Goal: Information Seeking & Learning: Learn about a topic

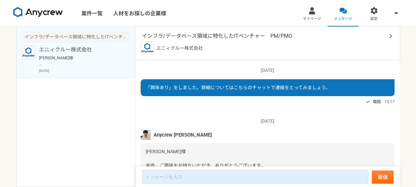
click at [268, 33] on span "インフラ/データベース領域に特化したITベンチャー　PM/PMO" at bounding box center [264, 36] width 245 height 8
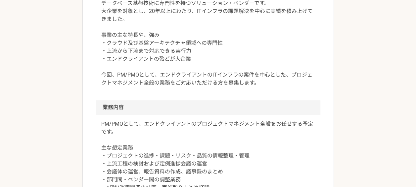
scroll to position [265, 0]
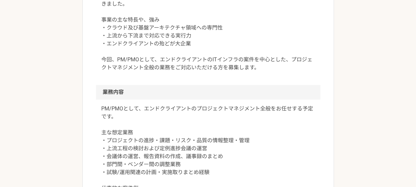
click at [152, 69] on p "データベース基盤技術に専門性を持つソリューション・ベンダーです。 大企業を対象とし、20年以上にわたり、ITインフラの課題解決を中心に実績を積み上げてきました…" at bounding box center [208, 27] width 214 height 87
click at [136, 68] on p "データベース基盤技術に専門性を持つソリューション・ベンダーです。 大企業を対象とし、20年以上にわたり、ITインフラの課題解決を中心に実績を積み上げてきました…" at bounding box center [208, 27] width 214 height 87
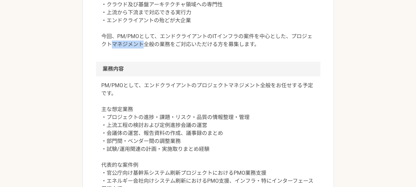
scroll to position [298, 0]
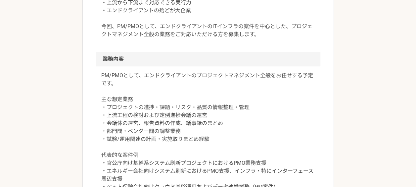
click at [128, 107] on p "PM/PMOとして、エンドクライアントのプロジェクトマネジメント全般をお任せする予定です。 主な想定業務 ・プロジェクトの進捗・課題・リスク・品質の情報整理・…" at bounding box center [208, 131] width 214 height 119
drag, startPoint x: 128, startPoint y: 107, endPoint x: 144, endPoint y: 106, distance: 15.3
click at [144, 106] on p "PM/PMOとして、エンドクライアントのプロジェクトマネジメント全般をお任せする予定です。 主な想定業務 ・プロジェクトの進捗・課題・リスク・品質の情報整理・…" at bounding box center [208, 131] width 214 height 119
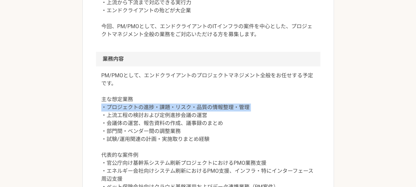
click at [144, 106] on p "PM/PMOとして、エンドクライアントのプロジェクトマネジメント全般をお任せする予定です。 主な想定業務 ・プロジェクトの進捗・課題・リスク・品質の情報整理・…" at bounding box center [208, 131] width 214 height 119
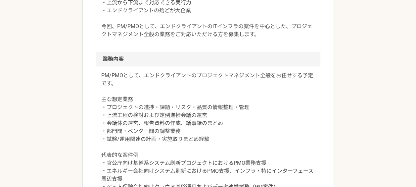
drag, startPoint x: 144, startPoint y: 106, endPoint x: 146, endPoint y: 124, distance: 18.3
click at [146, 124] on p "PM/PMOとして、エンドクライアントのプロジェクトマネジメント全般をお任せする予定です。 主な想定業務 ・プロジェクトの進捗・課題・リスク・品質の情報整理・…" at bounding box center [208, 131] width 214 height 119
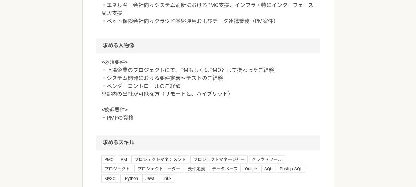
scroll to position [530, 0]
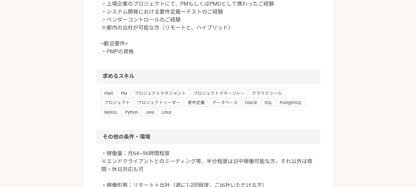
click at [111, 49] on p "<必須要件> ・上場企業のプロジェクトにて、PMもしくはPMOとして携わったご経験 ・システム開発における要件定義～テストのご経験 ・ベンダーコントロールのご…" at bounding box center [208, 24] width 214 height 64
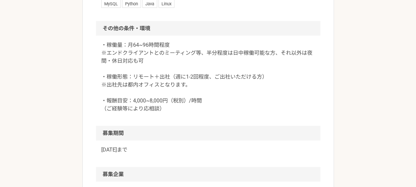
scroll to position [629, 0]
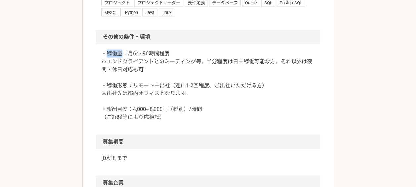
drag, startPoint x: 105, startPoint y: 52, endPoint x: 122, endPoint y: 52, distance: 17.2
click at [122, 52] on p "・稼働量：月64~96時間程度 ※エンドクライアントとのミーティング等、半分程度は日中稼働可能な方、それ以外は夜間・休日対応も可 ・稼働形態：リモート＋出社（…" at bounding box center [208, 86] width 214 height 72
drag, startPoint x: 122, startPoint y: 52, endPoint x: 143, endPoint y: 52, distance: 20.9
click at [143, 52] on p "・稼働量：月64~96時間程度 ※エンドクライアントとのミーティング等、半分程度は日中稼働可能な方、それ以外は夜間・休日対応も可 ・稼働形態：リモート＋出社（…" at bounding box center [208, 86] width 214 height 72
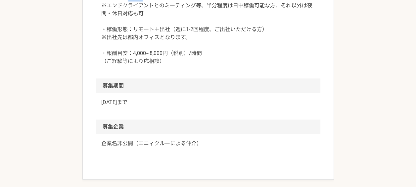
scroll to position [695, 0]
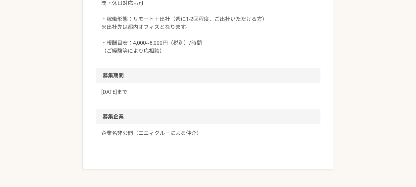
click at [115, 91] on p "[DATE]まで" at bounding box center [208, 92] width 214 height 8
drag, startPoint x: 115, startPoint y: 91, endPoint x: 113, endPoint y: 116, distance: 25.2
click at [113, 116] on h2 "募集企業" at bounding box center [208, 116] width 224 height 15
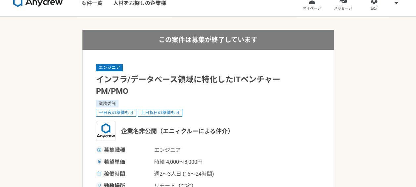
scroll to position [0, 0]
